Goal: Information Seeking & Learning: Stay updated

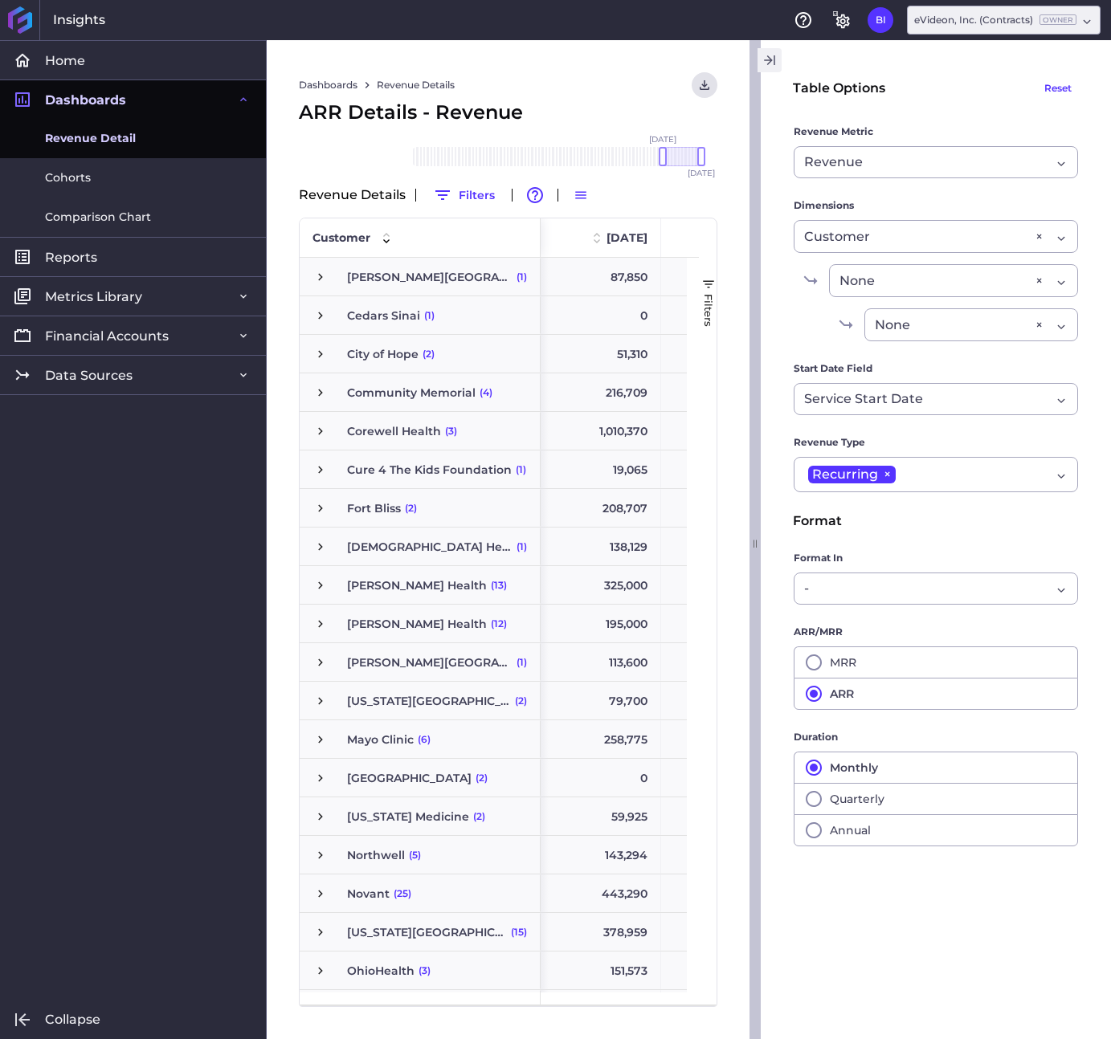
click at [773, 64] on icon "button" at bounding box center [769, 60] width 14 height 19
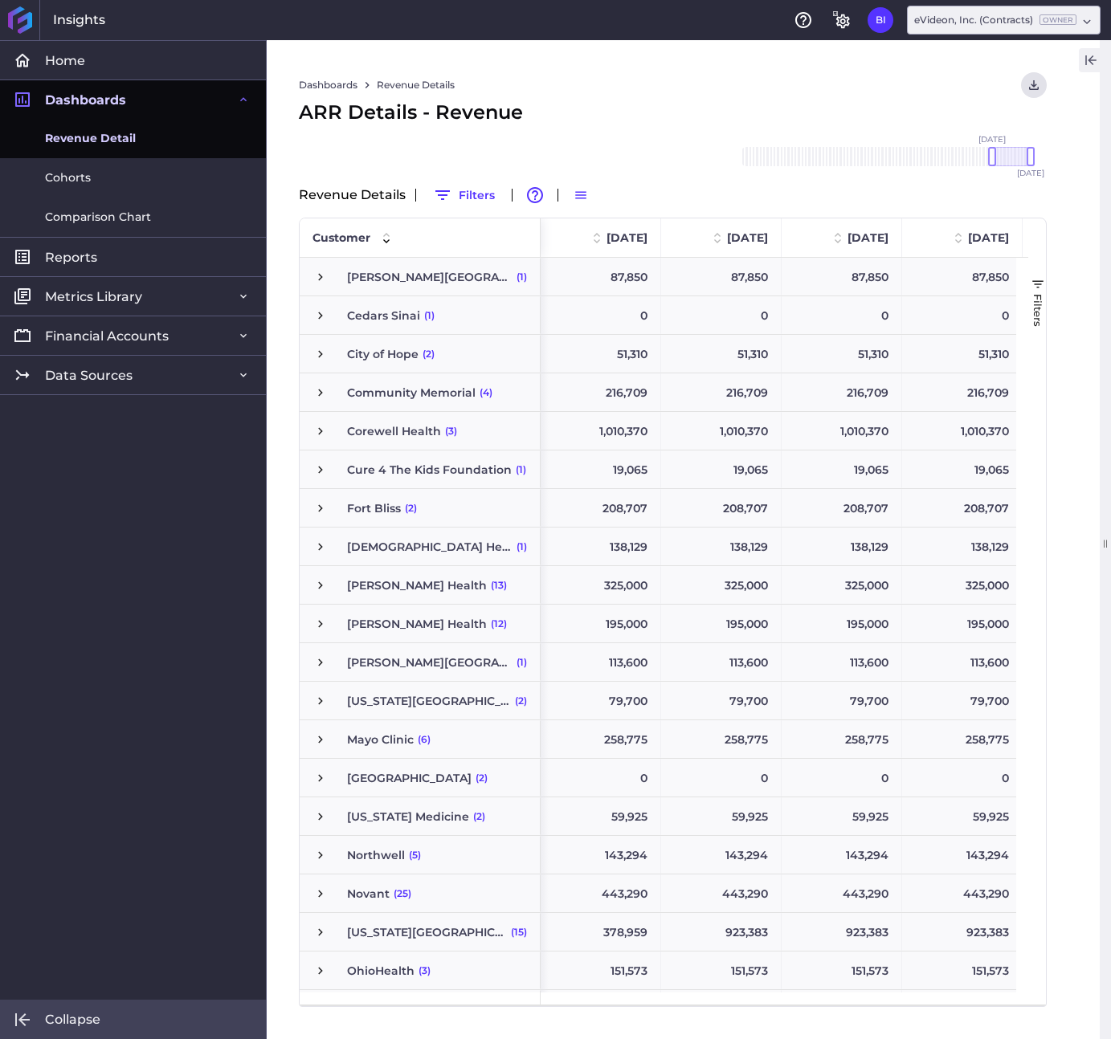
click at [70, 1009] on link "Collapse" at bounding box center [133, 1019] width 266 height 39
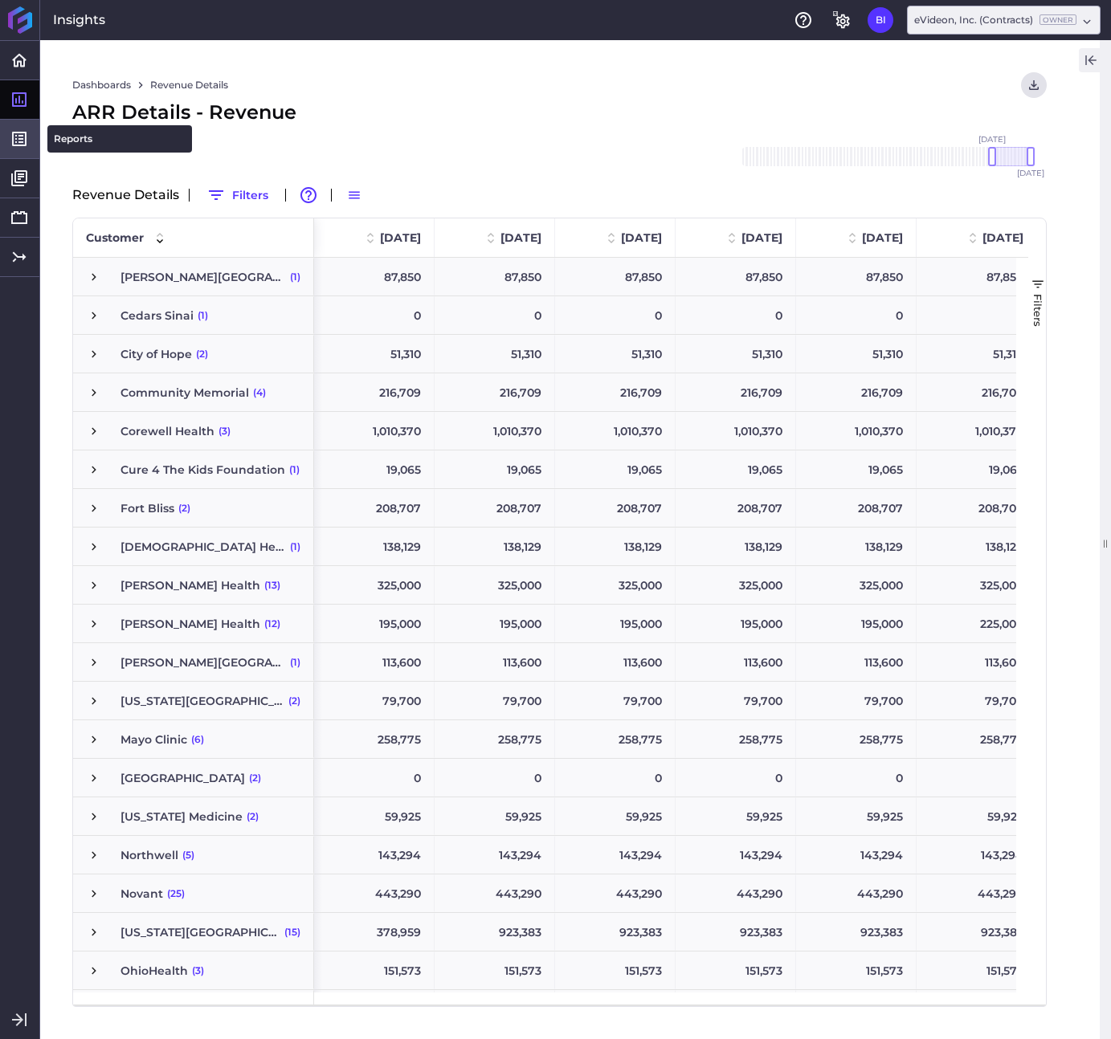
click at [21, 131] on icon at bounding box center [19, 138] width 19 height 19
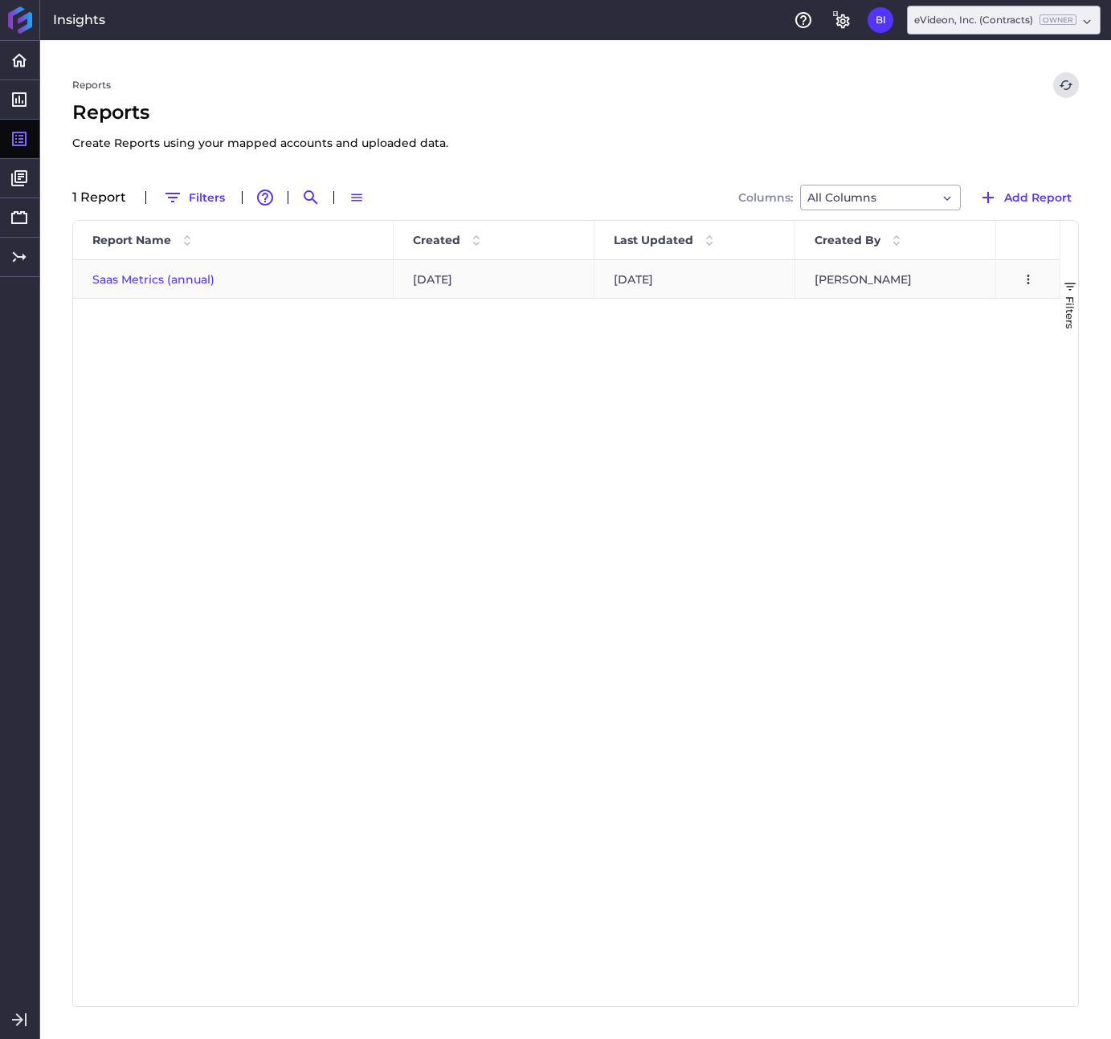
click at [165, 287] on div "Saas Metrics (annual)" at bounding box center [233, 279] width 320 height 38
click at [163, 285] on span "Saas Metrics (annual)" at bounding box center [153, 279] width 122 height 14
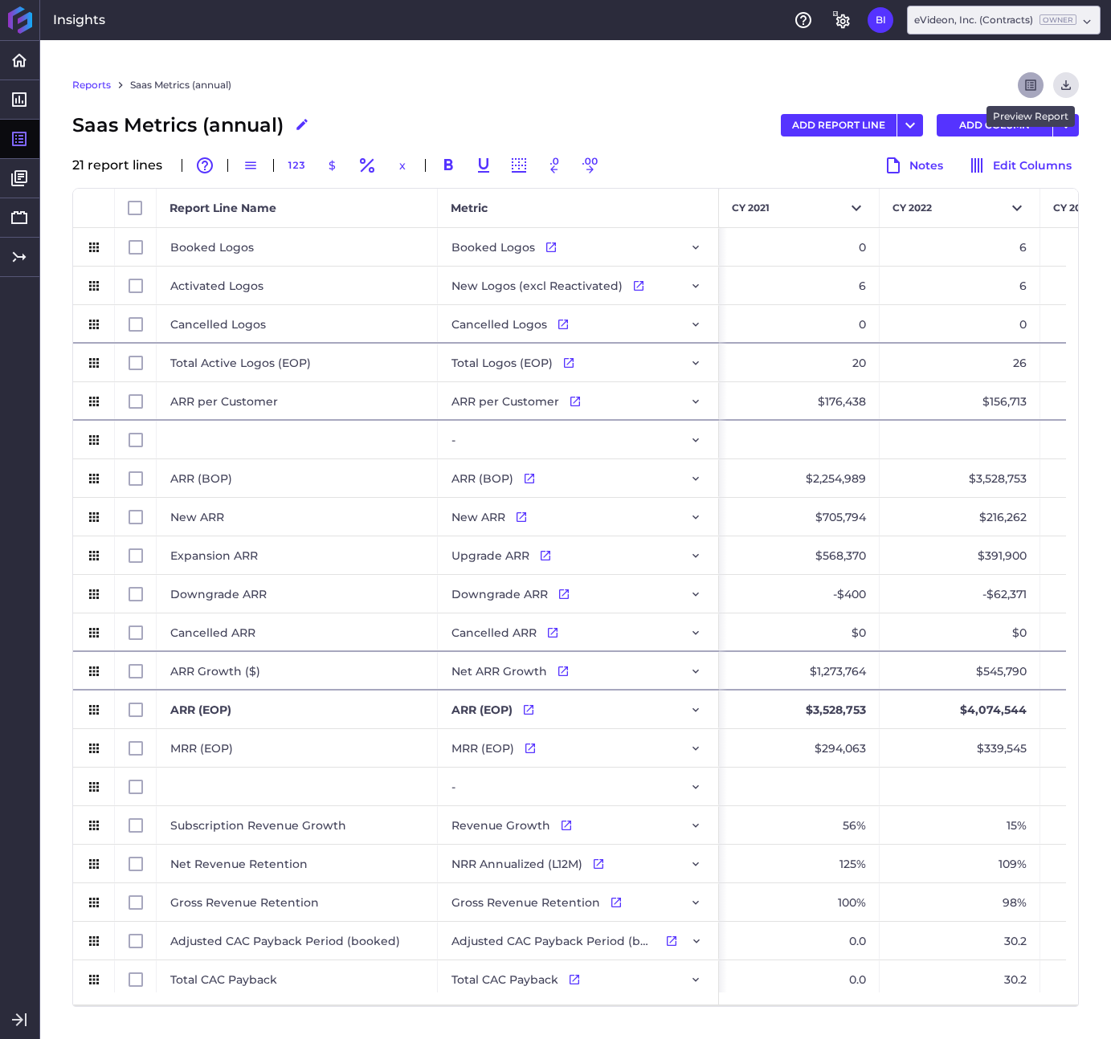
click at [1031, 83] on icon "Refresh" at bounding box center [1030, 85] width 11 height 11
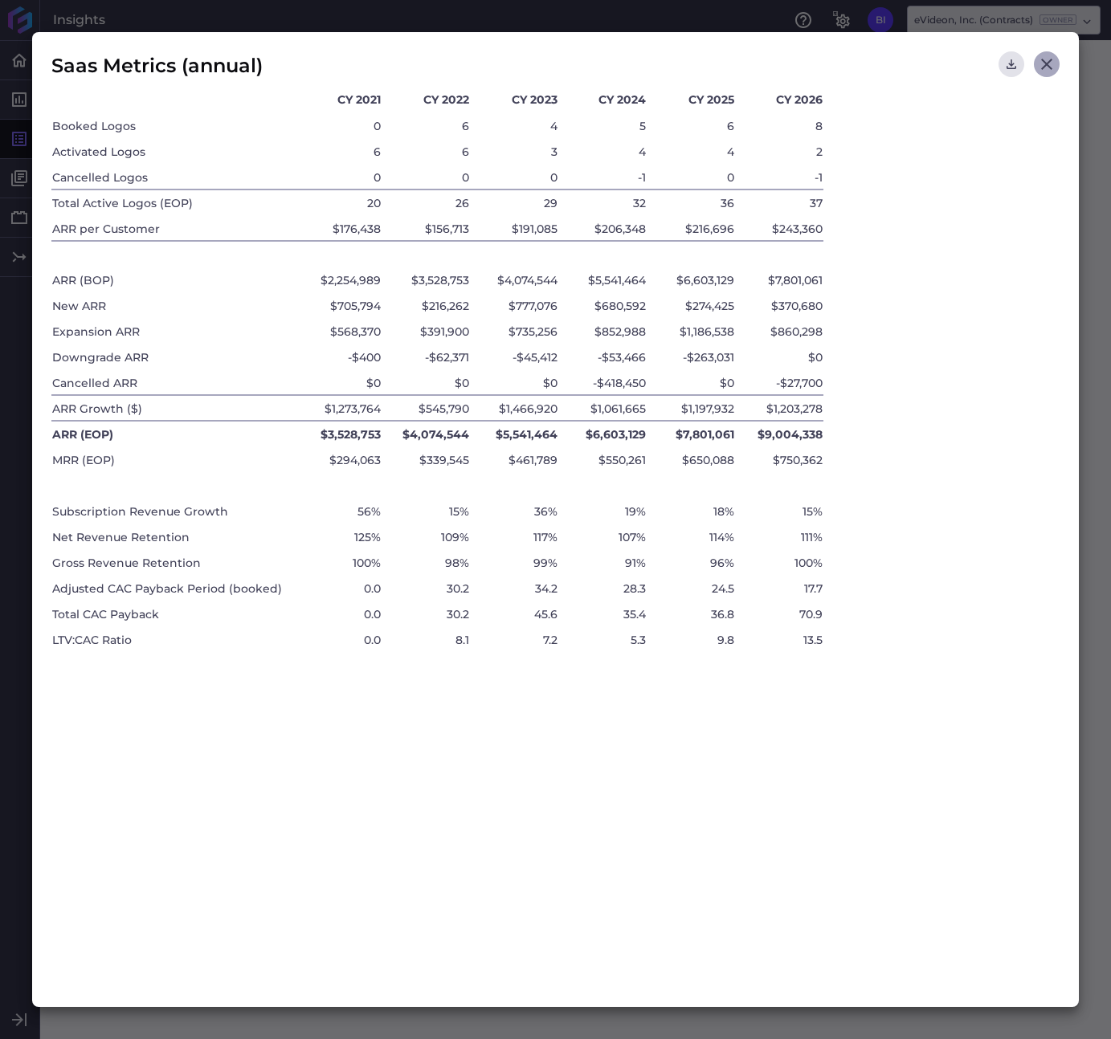
click at [1042, 63] on icon "Close" at bounding box center [1046, 64] width 19 height 19
